Goal: Navigation & Orientation: Find specific page/section

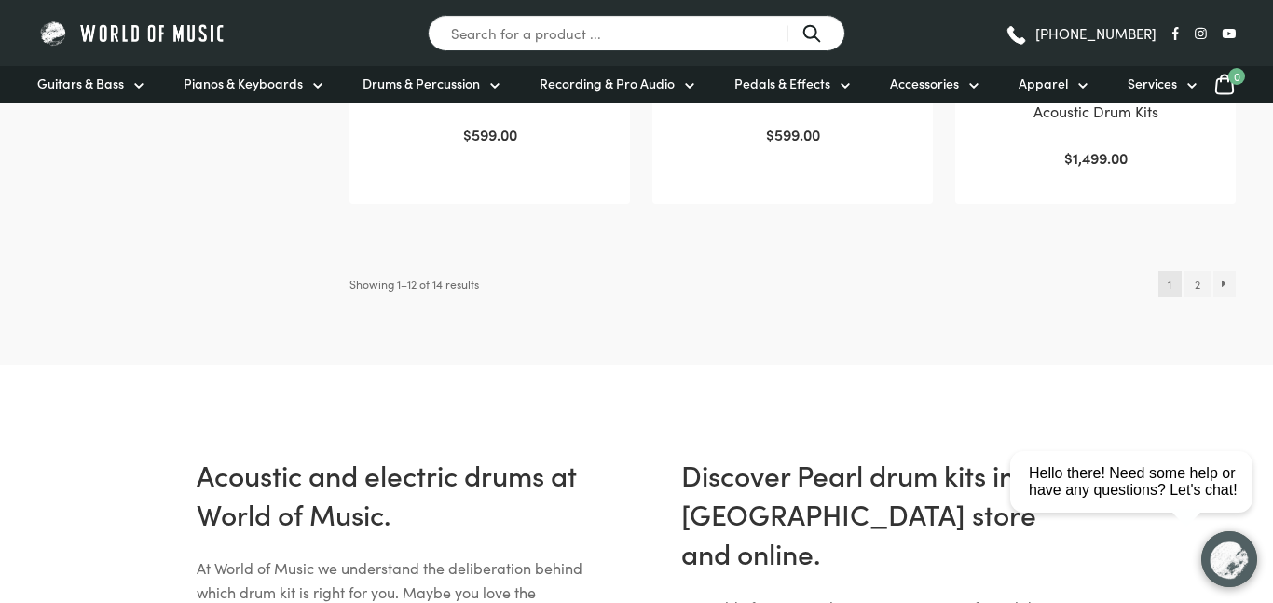
scroll to position [2209, 0]
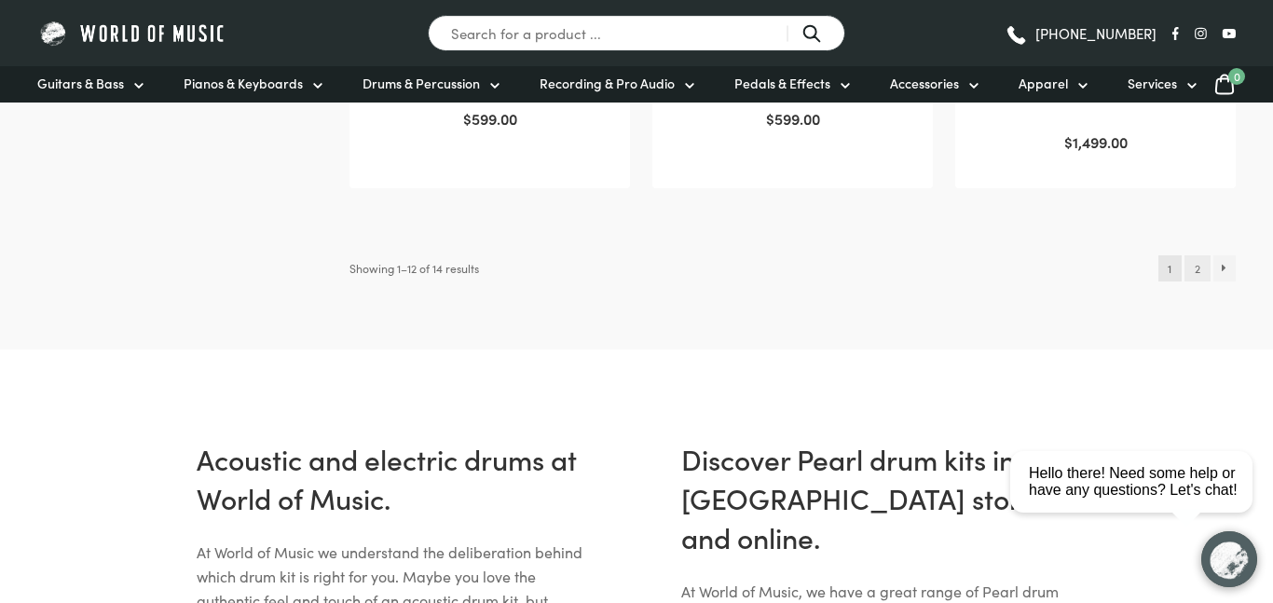
click at [1199, 265] on link "2" at bounding box center [1196, 268] width 25 height 26
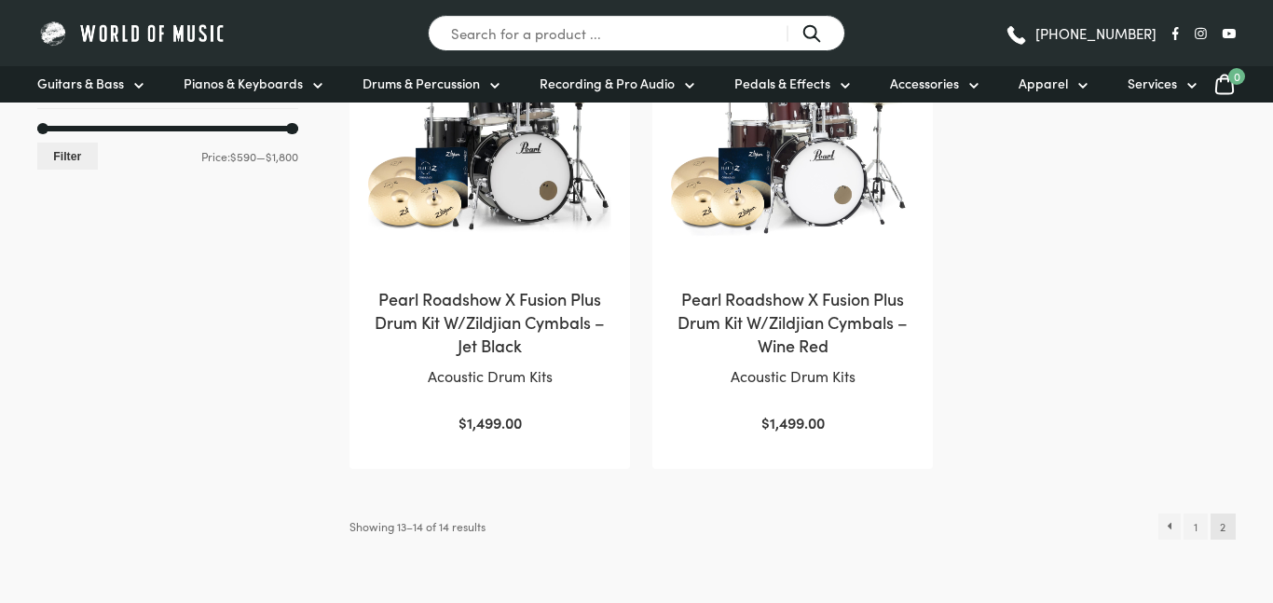
scroll to position [783, 0]
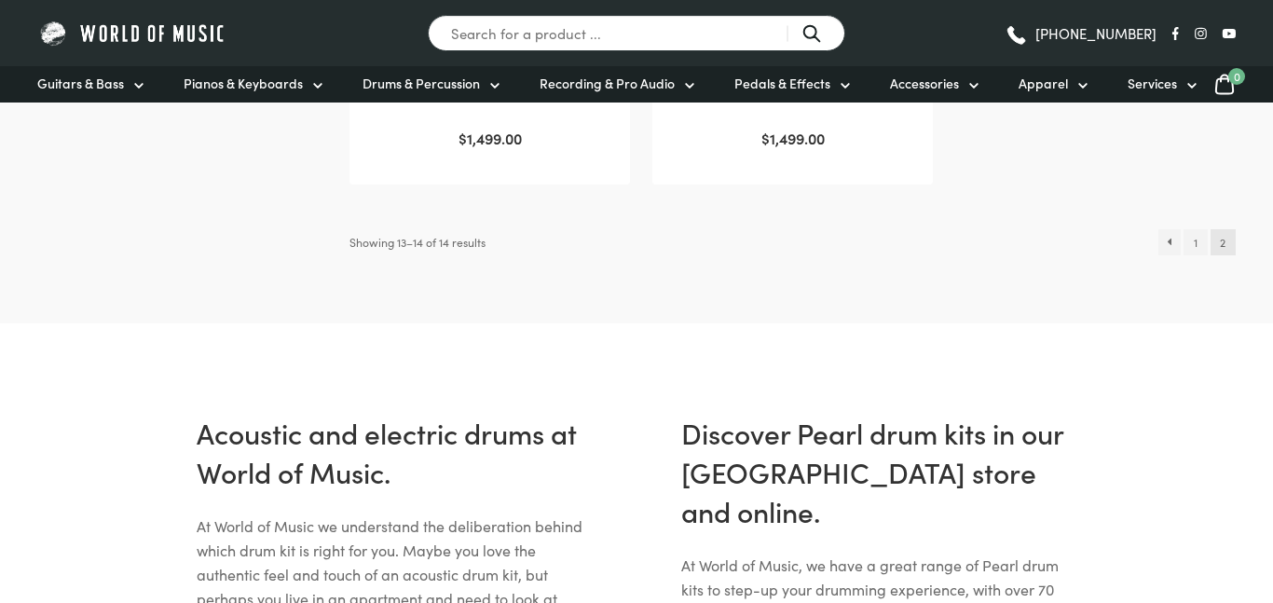
click at [1217, 238] on span "2" at bounding box center [1222, 242] width 25 height 26
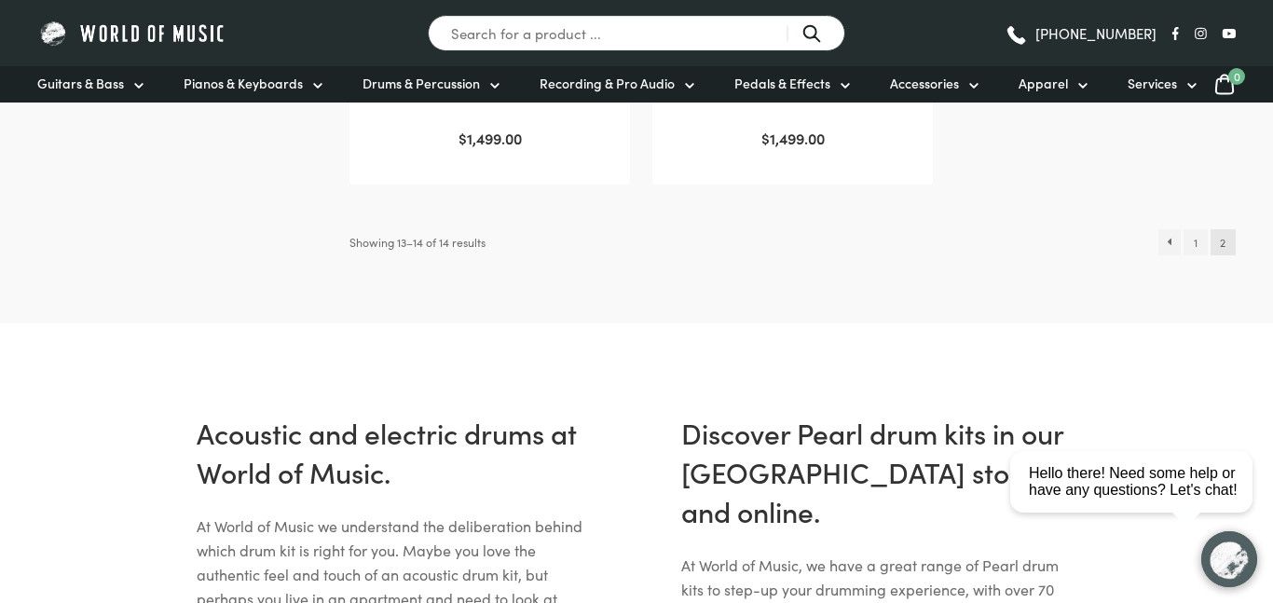
scroll to position [0, 0]
